Goal: Task Accomplishment & Management: Manage account settings

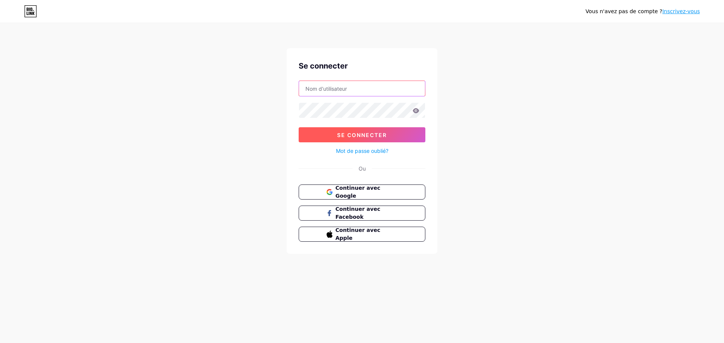
type input "lecafard@cafeboutique.art"
click at [366, 135] on font "Se connecter" at bounding box center [362, 135] width 50 height 6
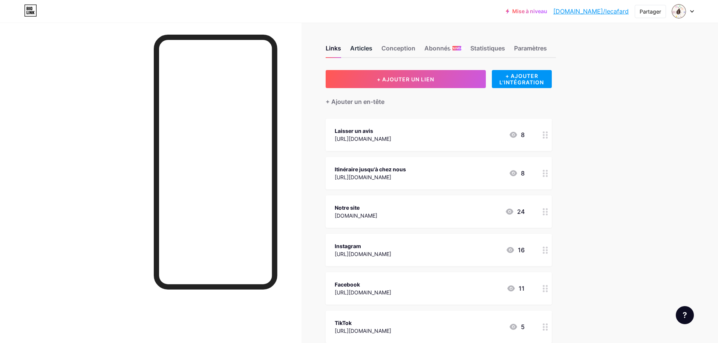
click at [367, 47] on font "Articles" at bounding box center [361, 48] width 22 height 8
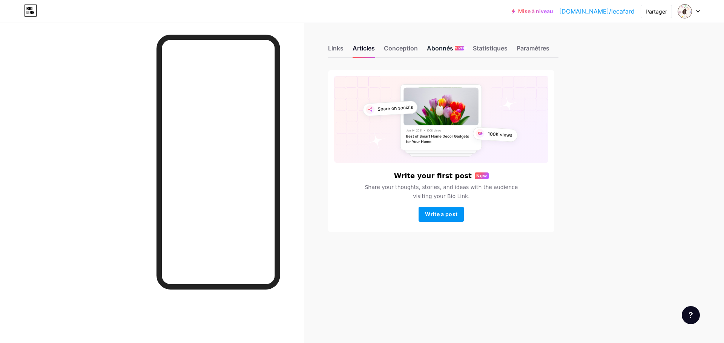
click at [430, 52] on font "Abonnés" at bounding box center [440, 48] width 26 height 9
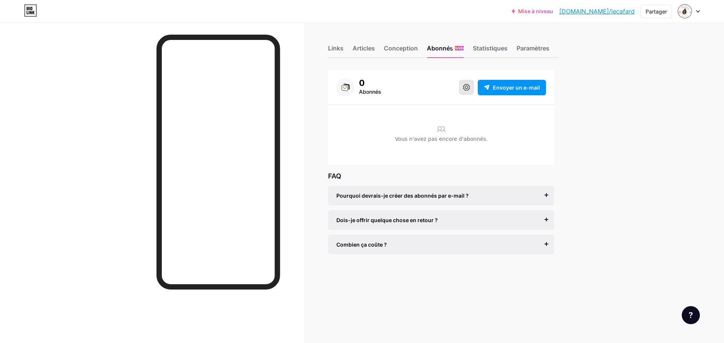
click at [465, 87] on icon at bounding box center [466, 87] width 7 height 7
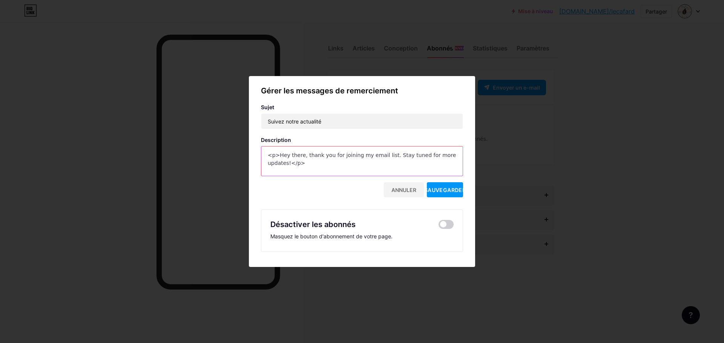
click at [327, 169] on textarea "<p>Hey there, thank you for joining my email list. Stay tuned for more updates!…" at bounding box center [361, 162] width 201 height 30
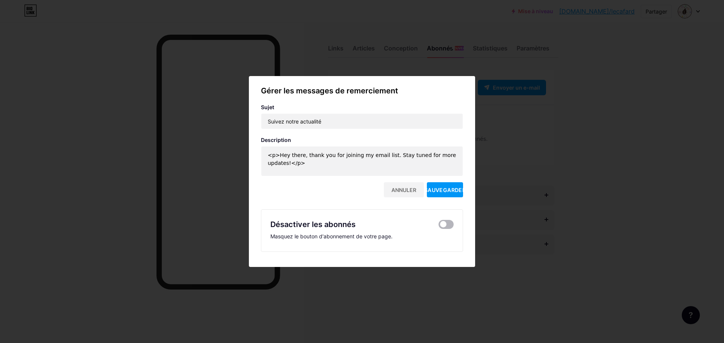
click at [444, 225] on span at bounding box center [445, 224] width 15 height 9
click at [438, 227] on input "checkbox" at bounding box center [438, 227] width 0 height 0
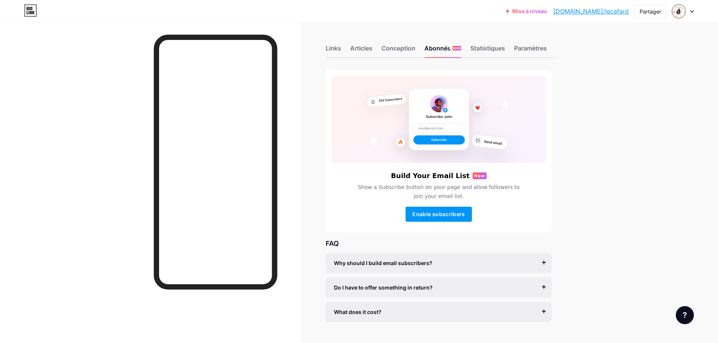
click at [445, 192] on span "Show a Subscribe button on your page and allow followers to join your email lis…" at bounding box center [438, 192] width 171 height 18
click at [458, 213] on font "Activer les abonnés" at bounding box center [439, 214] width 54 height 6
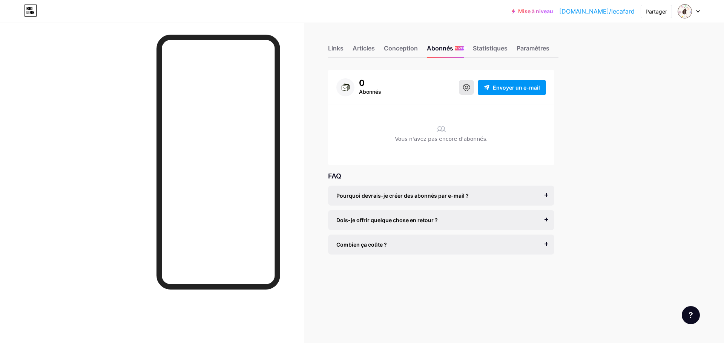
click at [468, 91] on button at bounding box center [466, 87] width 15 height 15
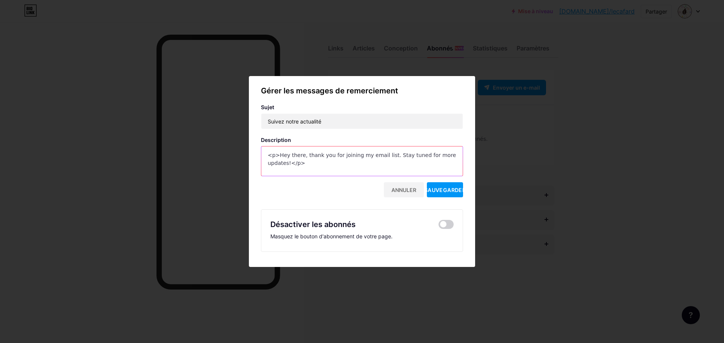
drag, startPoint x: 321, startPoint y: 164, endPoint x: 249, endPoint y: 130, distance: 79.8
click at [249, 130] on div "Gérer les messages de remerciement Sujet Suivez notre actualité Description <p>…" at bounding box center [362, 171] width 226 height 173
click at [445, 191] on font "Sauvegarder" at bounding box center [444, 190] width 41 height 6
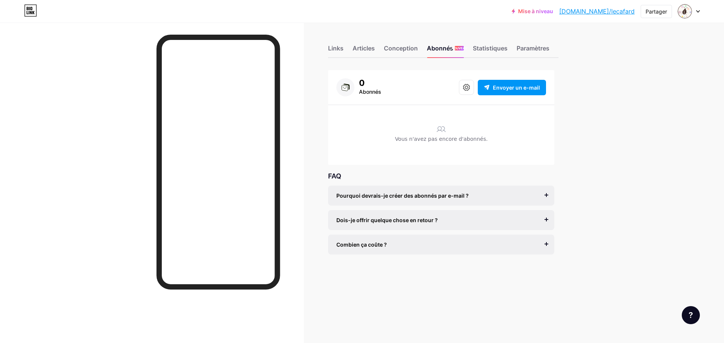
click at [412, 144] on div "Vous n'avez pas encore d'abonnés." at bounding box center [441, 141] width 210 height 12
click at [497, 91] on span "Envoyer un e-mail" at bounding box center [516, 88] width 47 height 8
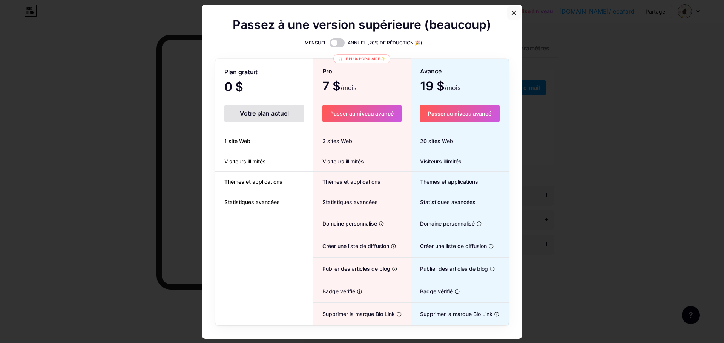
click at [512, 11] on icon at bounding box center [514, 13] width 4 height 4
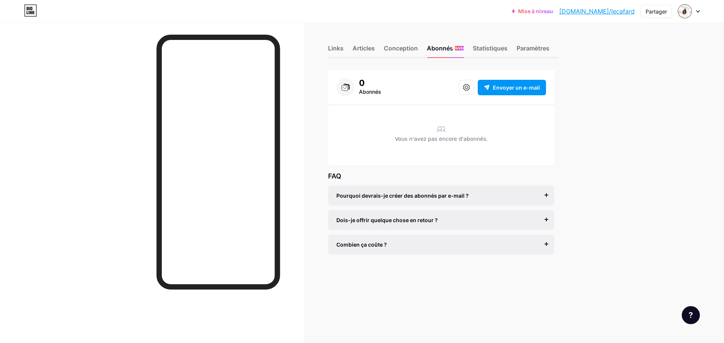
click at [441, 135] on div "Vous n'avez pas encore d'abonnés." at bounding box center [441, 139] width 210 height 52
click at [407, 45] on font "Conception" at bounding box center [401, 48] width 34 height 8
click at [343, 49] on font "Links" at bounding box center [335, 48] width 15 height 8
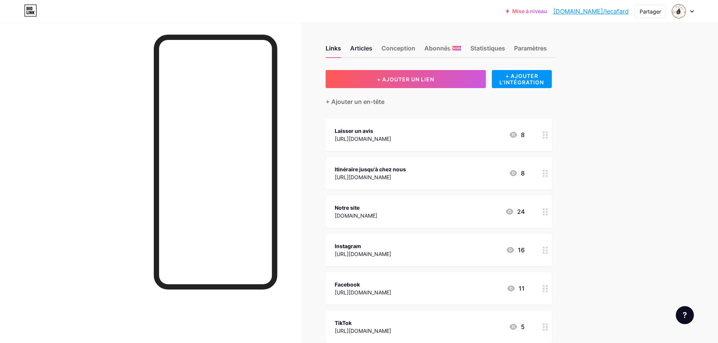
click at [369, 51] on font "Articles" at bounding box center [361, 48] width 22 height 8
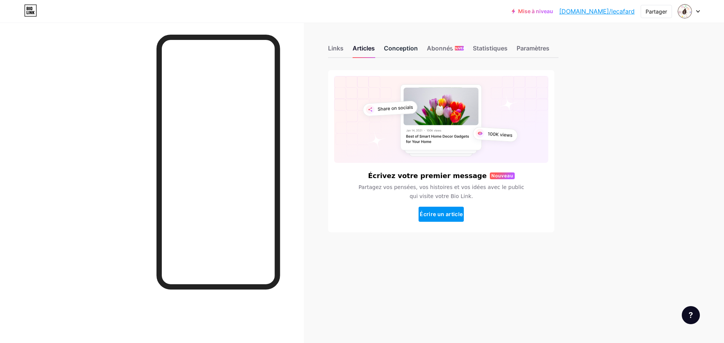
click at [396, 50] on font "Conception" at bounding box center [401, 48] width 34 height 8
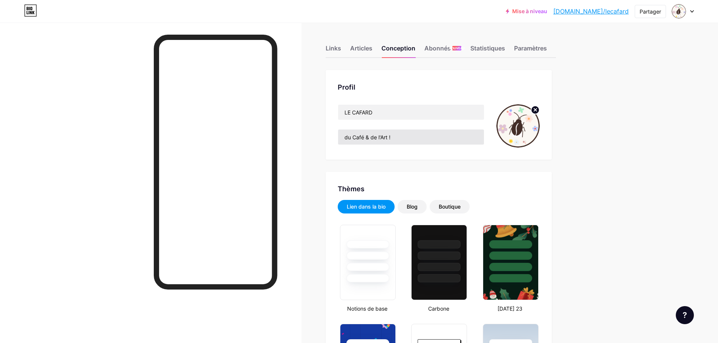
type input "#000000"
click at [445, 46] on font "Abonnés" at bounding box center [438, 48] width 26 height 8
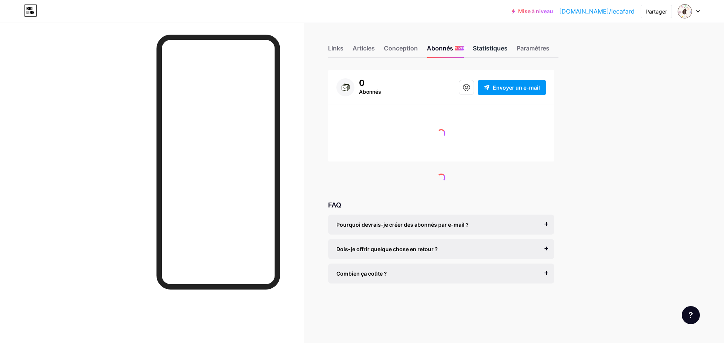
click at [482, 51] on font "Statistiques" at bounding box center [490, 48] width 35 height 8
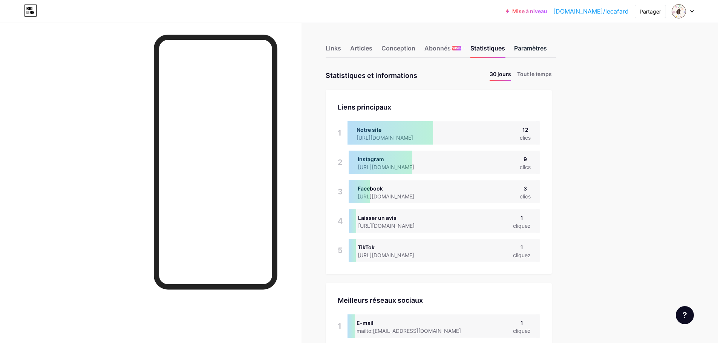
click at [534, 53] on div "Paramètres" at bounding box center [530, 51] width 33 height 14
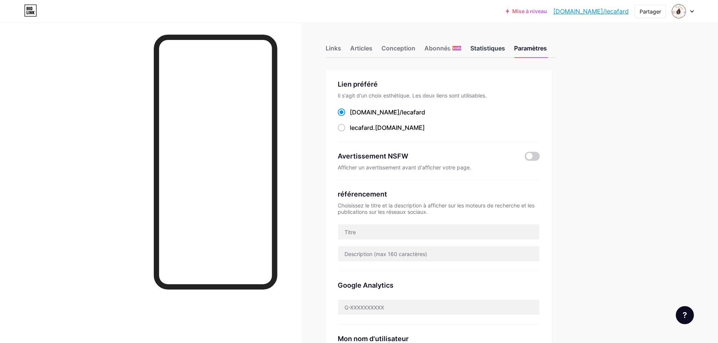
click at [484, 53] on div "Statistiques" at bounding box center [488, 51] width 35 height 14
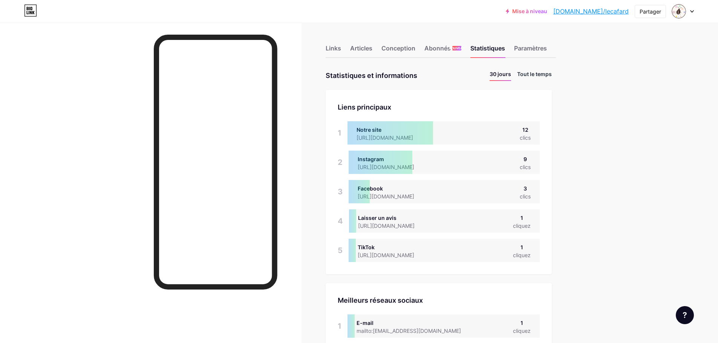
click at [541, 80] on li "Tout le temps" at bounding box center [534, 75] width 35 height 11
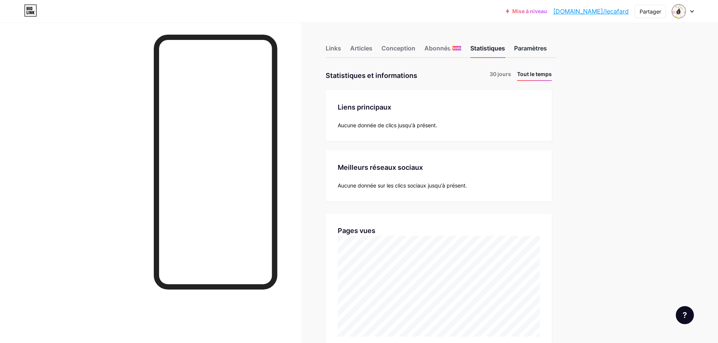
click at [529, 52] on font "Paramètres" at bounding box center [530, 48] width 33 height 8
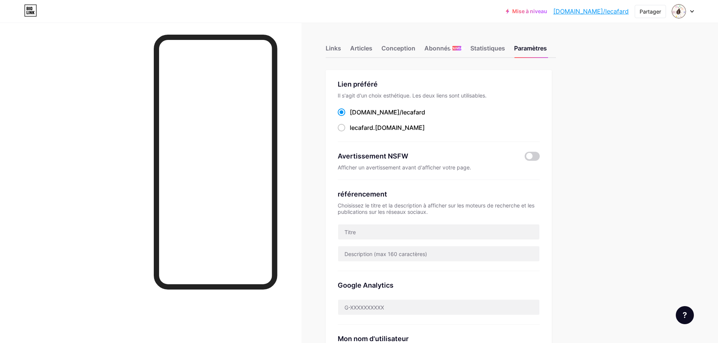
scroll to position [38, 0]
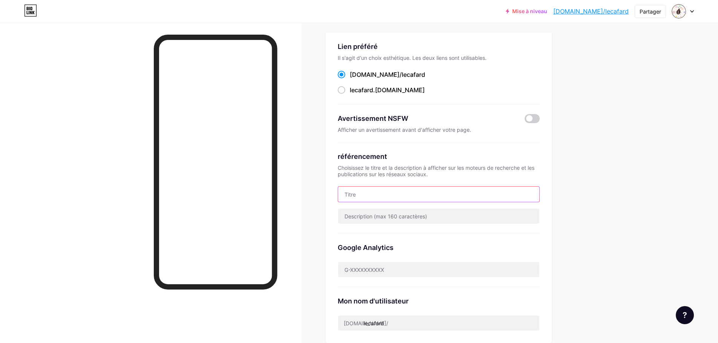
click at [387, 192] on input "text" at bounding box center [438, 194] width 201 height 15
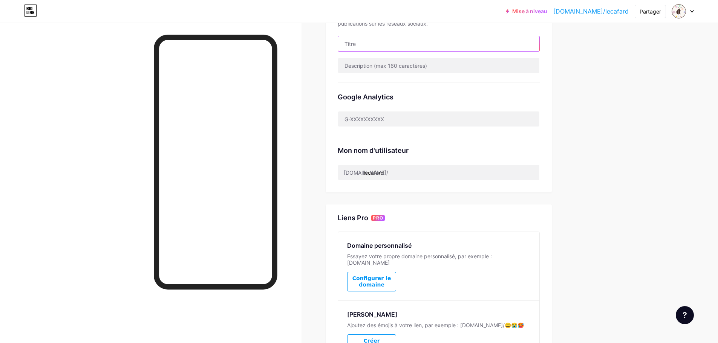
scroll to position [151, 0]
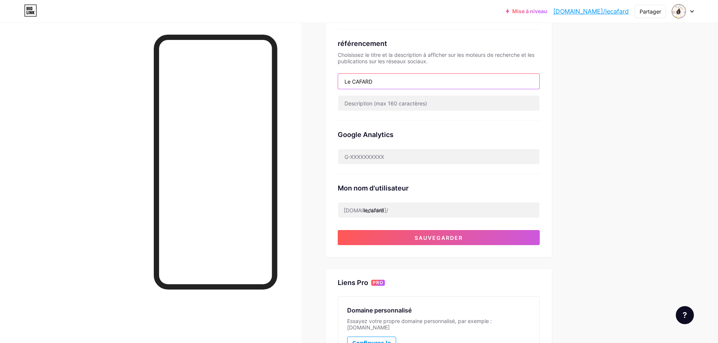
type input "Le CAFARD"
click at [611, 100] on div "Mise à niveau bio.link/lecafa... bio.link/lecafard Partager Changer de compte L…" at bounding box center [359, 167] width 718 height 637
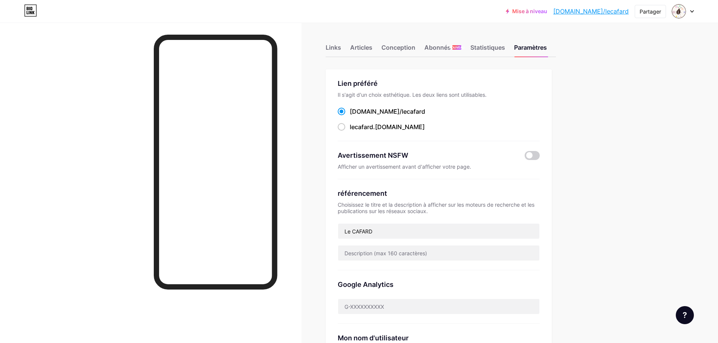
scroll to position [0, 0]
click at [693, 11] on icon at bounding box center [692, 11] width 4 height 3
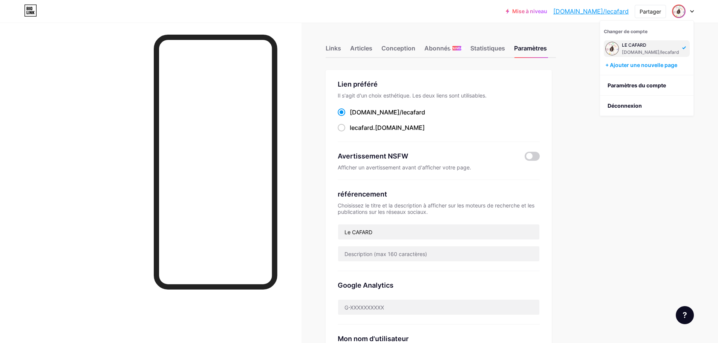
click at [681, 147] on div "Mise à niveau bio.link/lecafa... bio.link/lecafard Partager Changer de compte L…" at bounding box center [359, 318] width 718 height 637
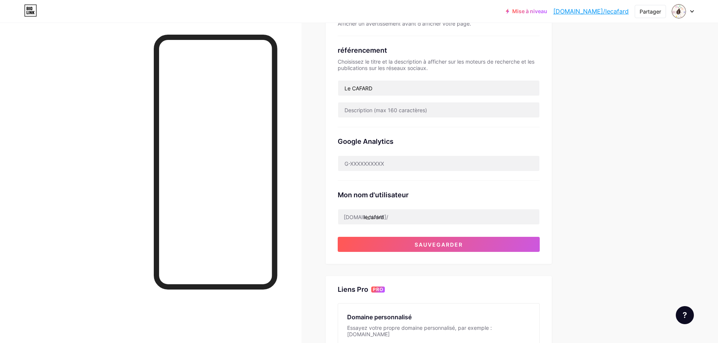
scroll to position [189, 0]
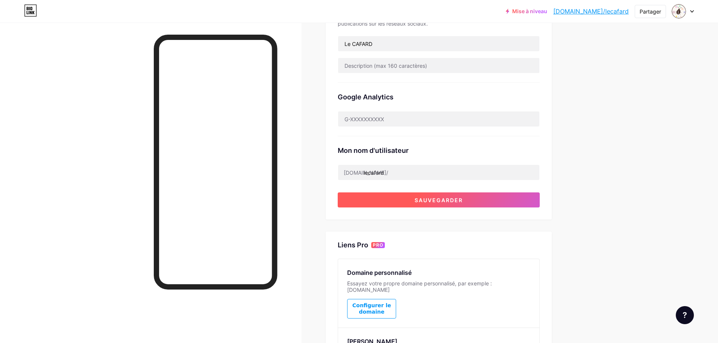
click at [374, 202] on button "Sauvegarder" at bounding box center [439, 200] width 202 height 15
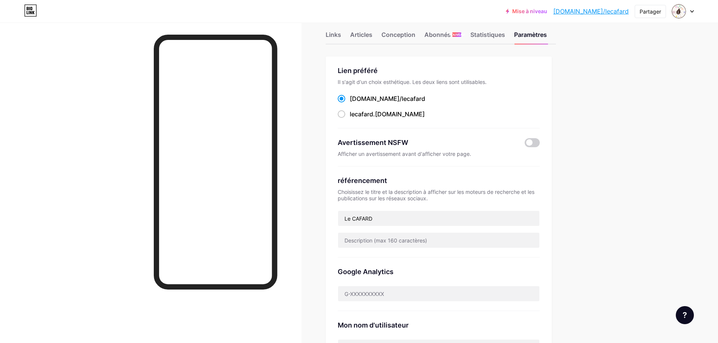
scroll to position [0, 0]
